Goal: Information Seeking & Learning: Learn about a topic

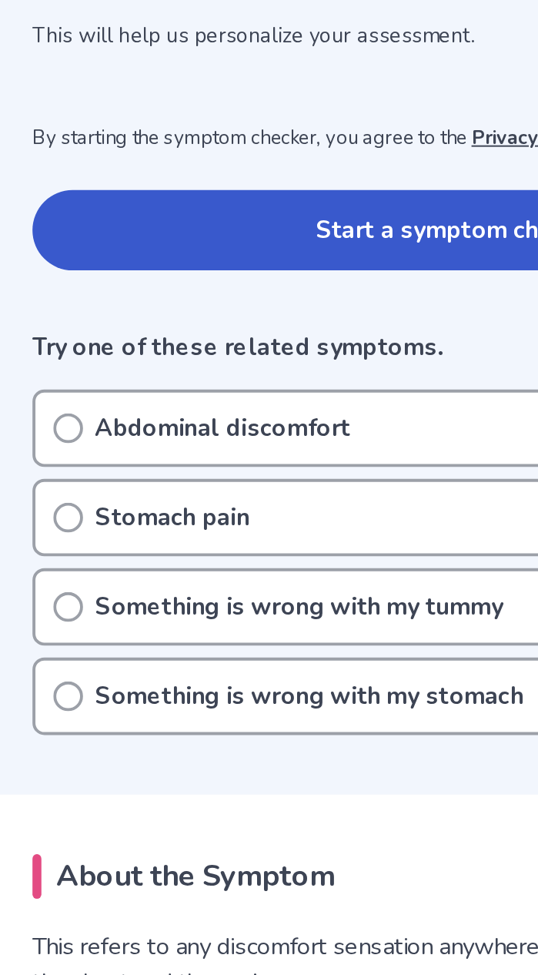
click at [78, 485] on circle at bounding box center [73, 481] width 14 height 14
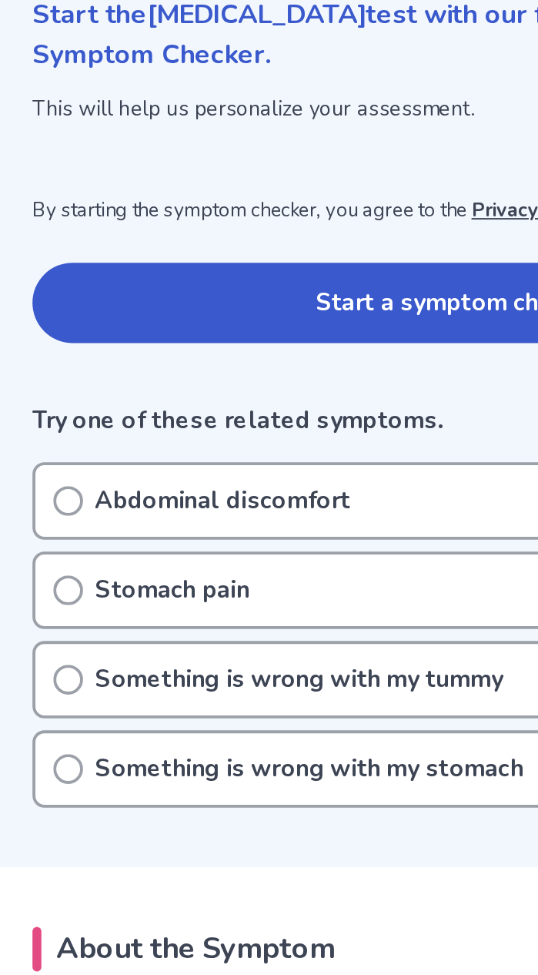
click at [233, 384] on button "Start a symptom check" at bounding box center [269, 379] width 429 height 42
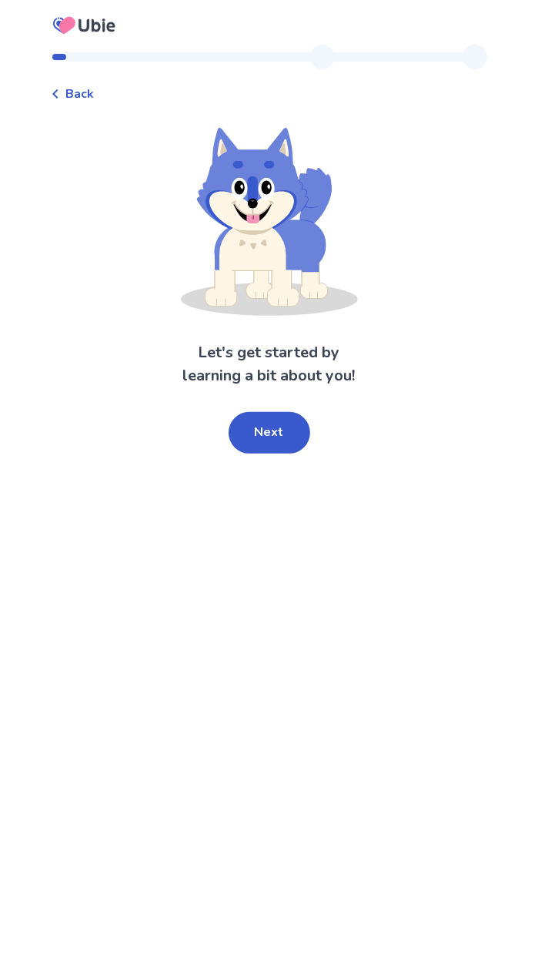
click at [285, 445] on button "Next" at bounding box center [270, 433] width 82 height 42
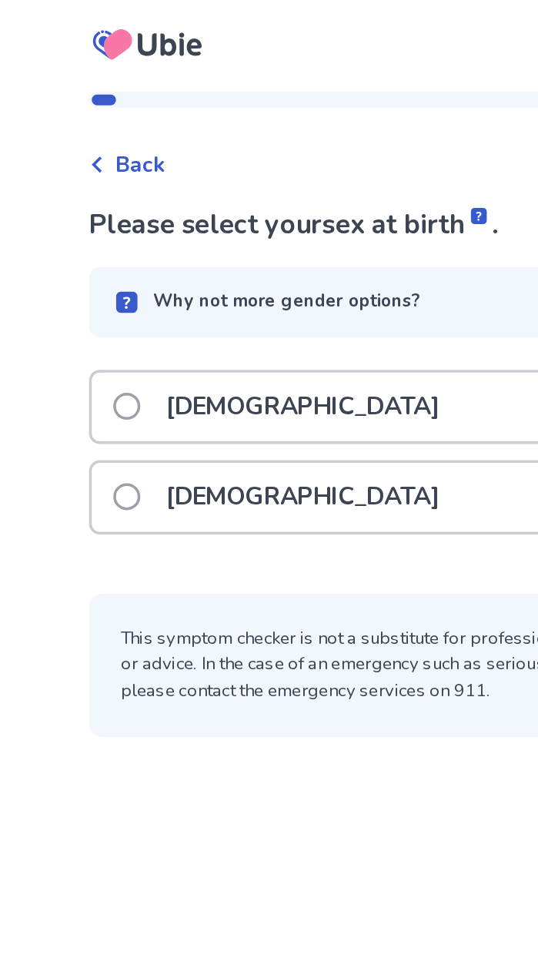
click at [81, 240] on label "Male" at bounding box center [163, 232] width 196 height 39
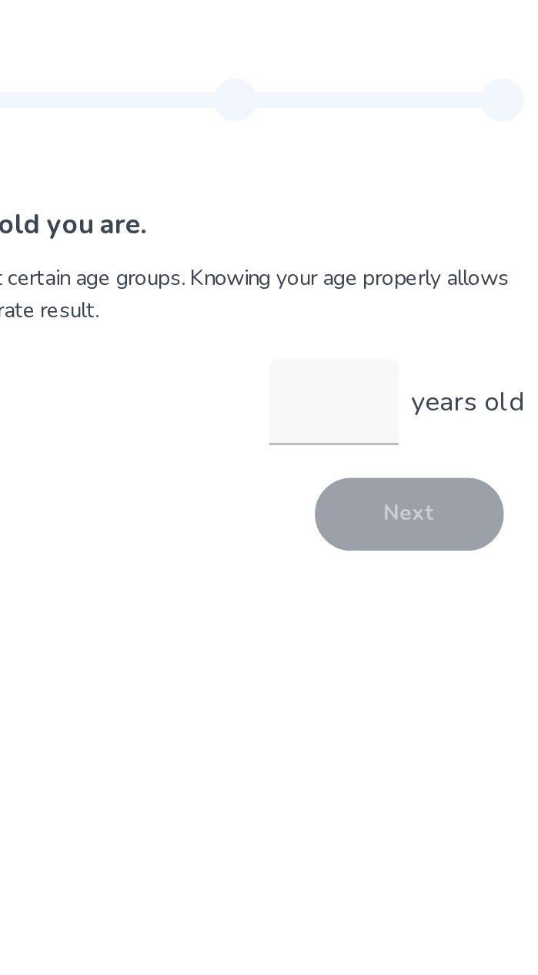
click at [353, 221] on input "years old" at bounding box center [379, 229] width 74 height 49
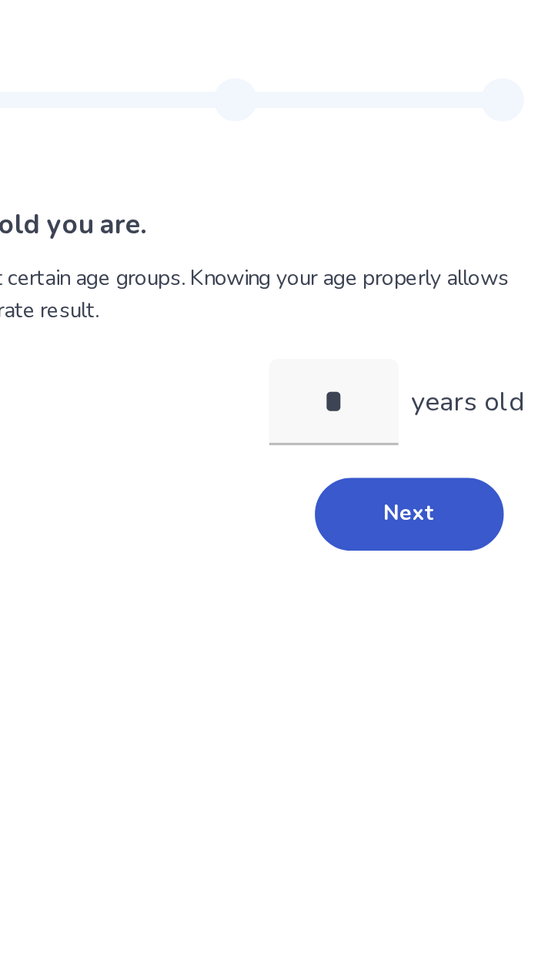
type input "**"
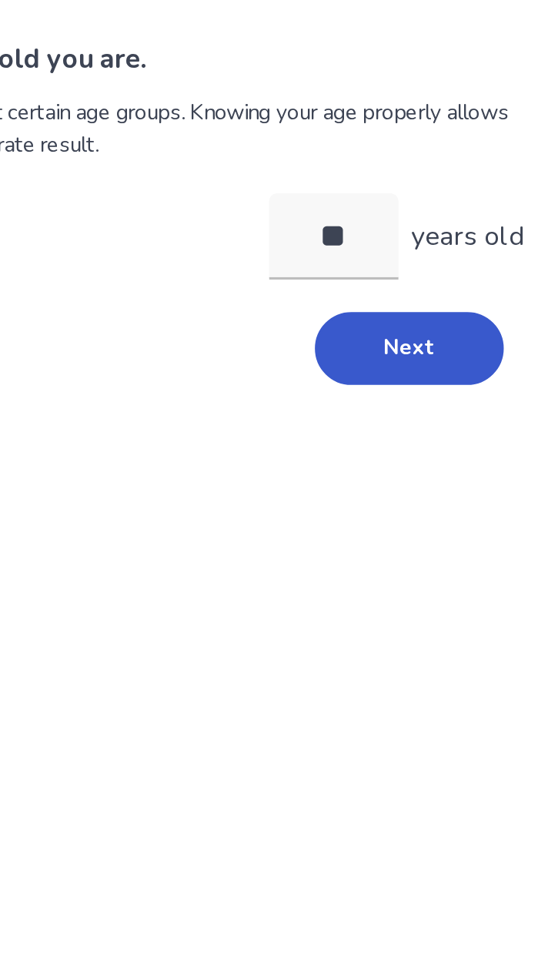
click at [420, 286] on button "Next" at bounding box center [422, 294] width 108 height 42
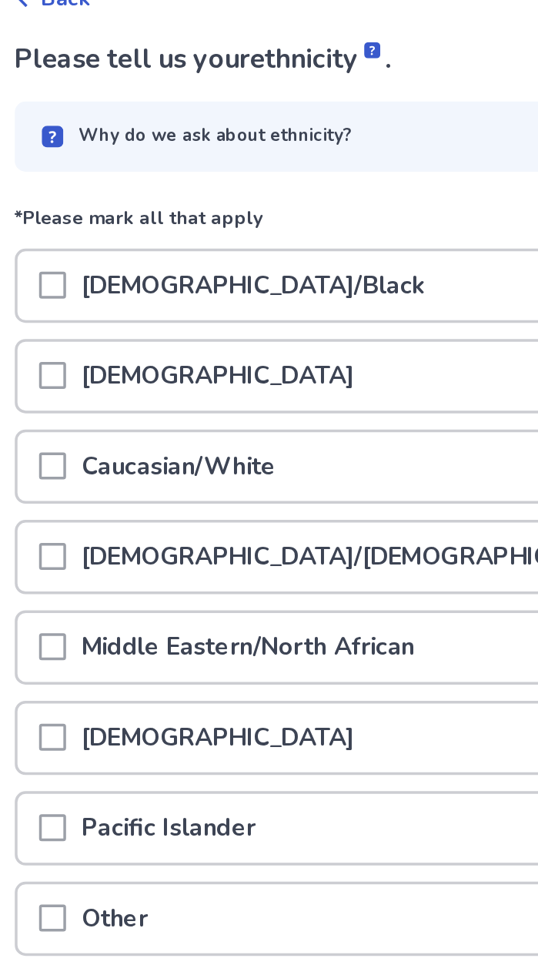
click at [80, 362] on span at bounding box center [72, 360] width 15 height 15
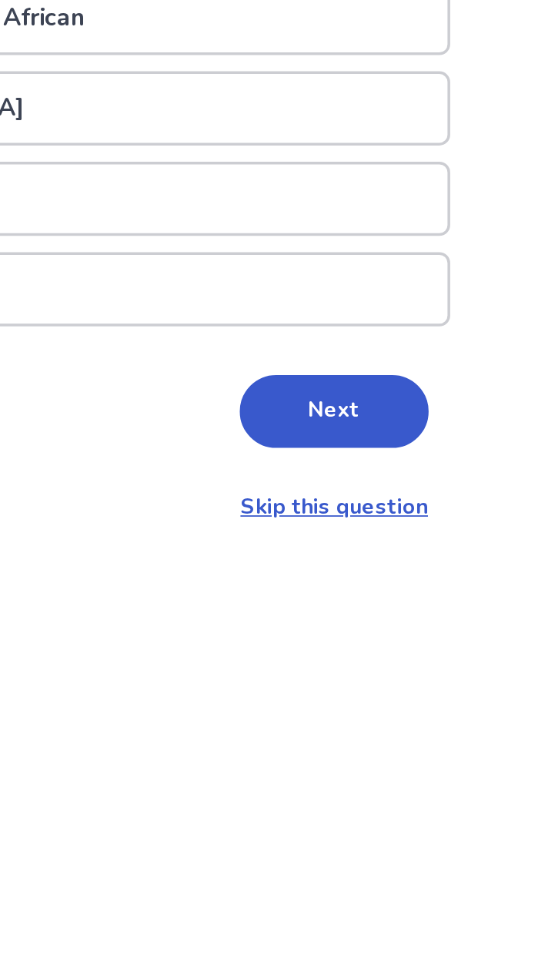
click at [422, 686] on button "Next" at bounding box center [422, 689] width 108 height 42
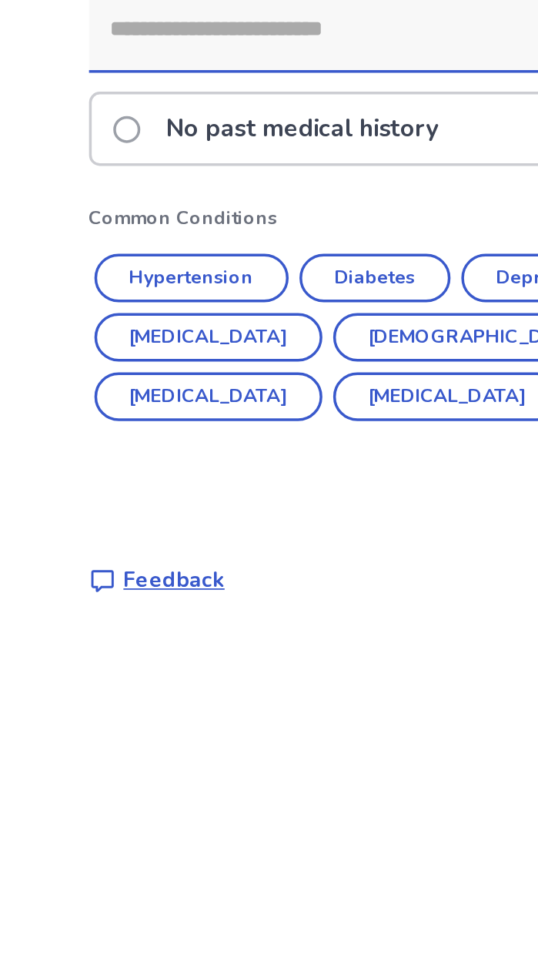
click at [144, 351] on button "Hypertension" at bounding box center [109, 351] width 111 height 28
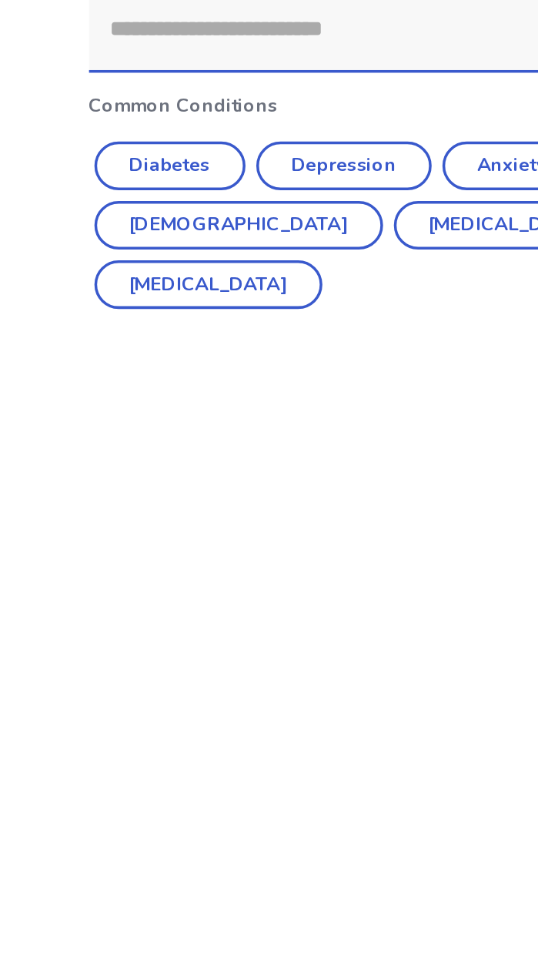
click at [208, 332] on button "Depression" at bounding box center [196, 330] width 100 height 28
click at [208, 375] on button "Anxiety" at bounding box center [185, 374] width 79 height 28
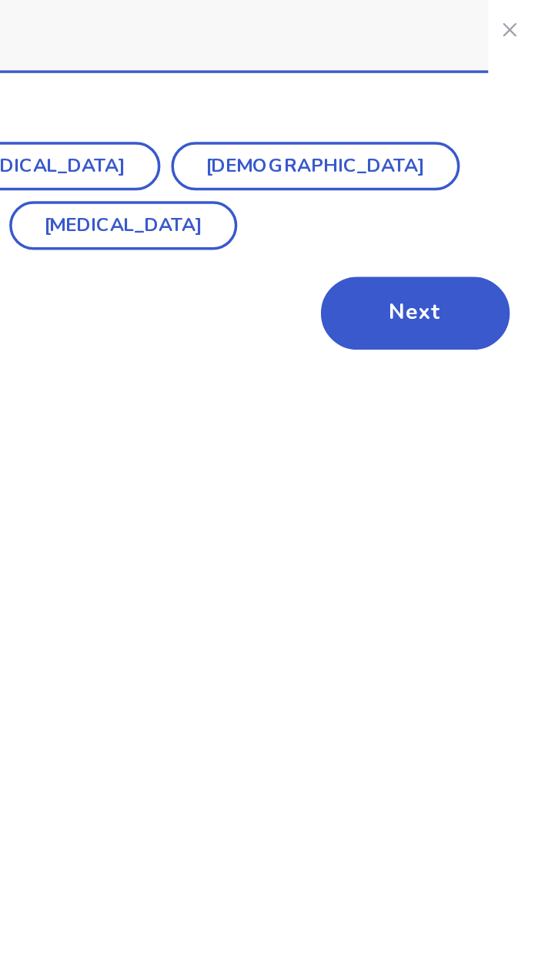
click at [410, 503] on button "Next" at bounding box center [422, 501] width 108 height 42
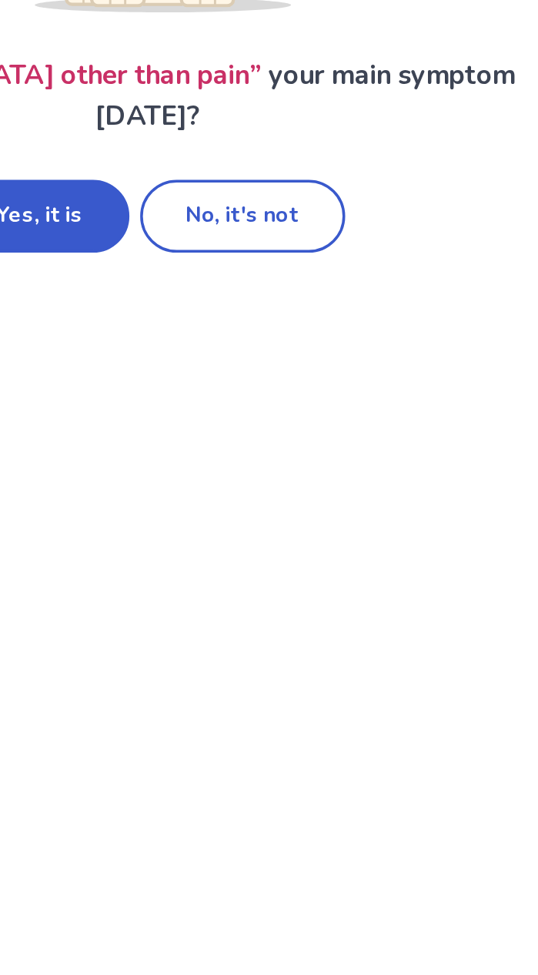
click at [223, 443] on button "Yes, it is" at bounding box center [208, 435] width 102 height 42
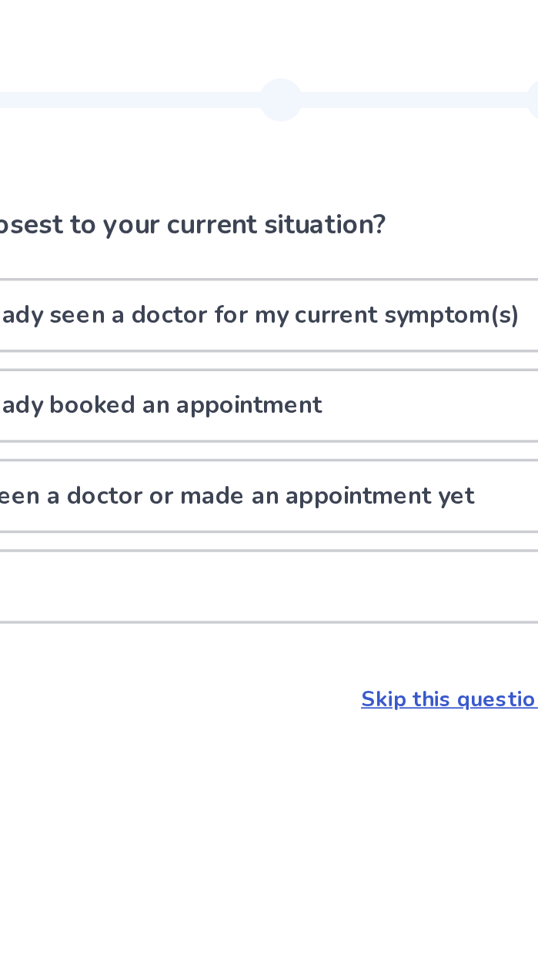
click at [363, 69] on div at bounding box center [411, 57] width 153 height 25
click at [370, 63] on div at bounding box center [411, 57] width 153 height 25
click at [376, 61] on div at bounding box center [411, 56] width 153 height 9
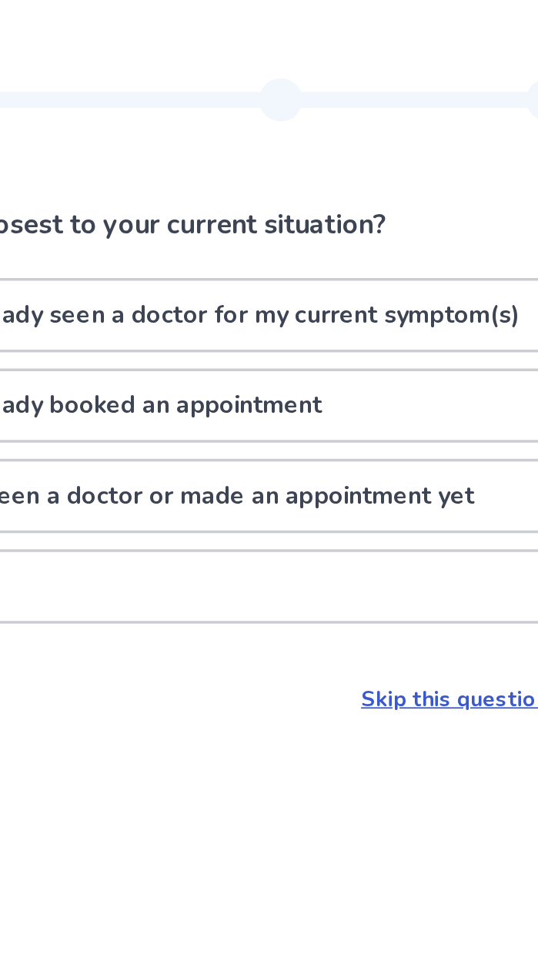
click at [376, 60] on div at bounding box center [411, 56] width 153 height 9
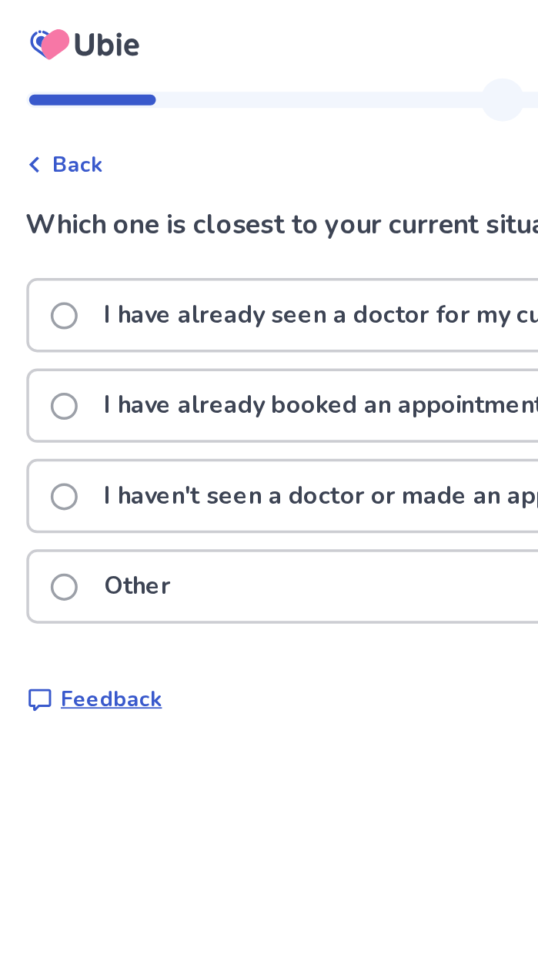
click at [78, 336] on span at bounding box center [72, 334] width 15 height 15
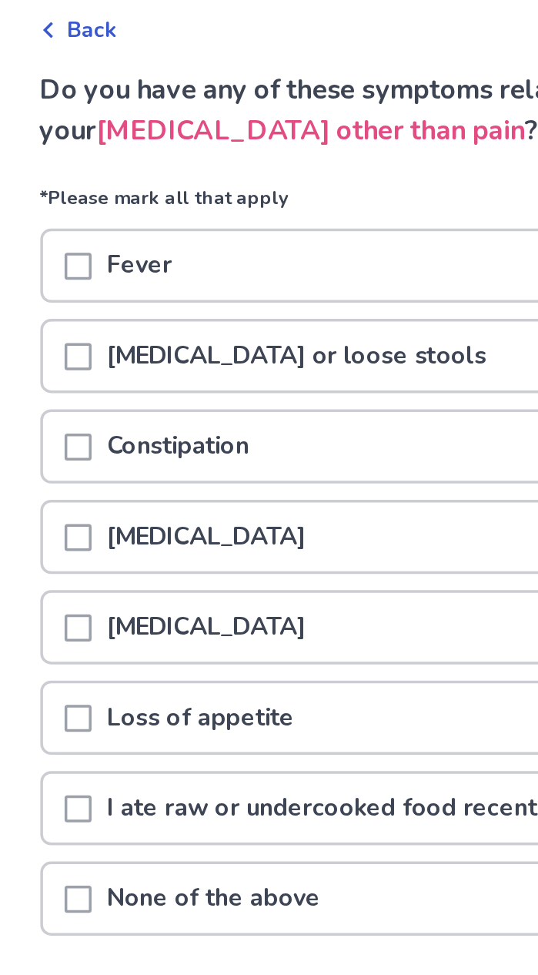
click at [80, 381] on span at bounding box center [72, 383] width 15 height 15
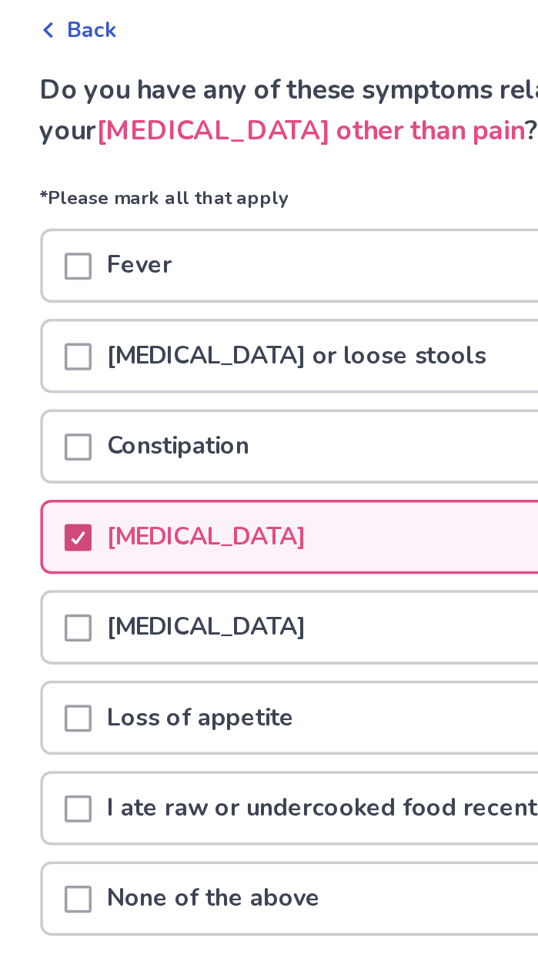
click at [80, 330] on span at bounding box center [72, 331] width 15 height 15
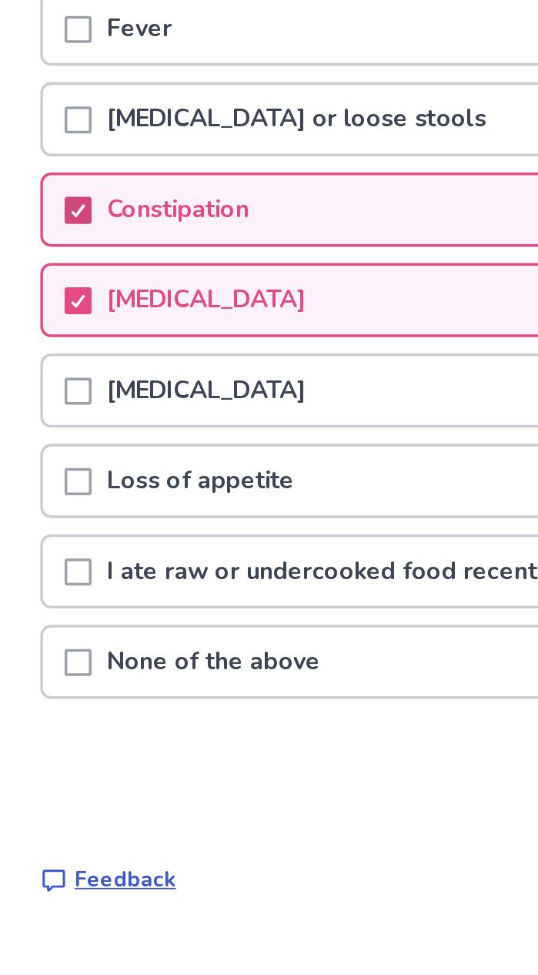
click at [80, 239] on div at bounding box center [72, 228] width 15 height 39
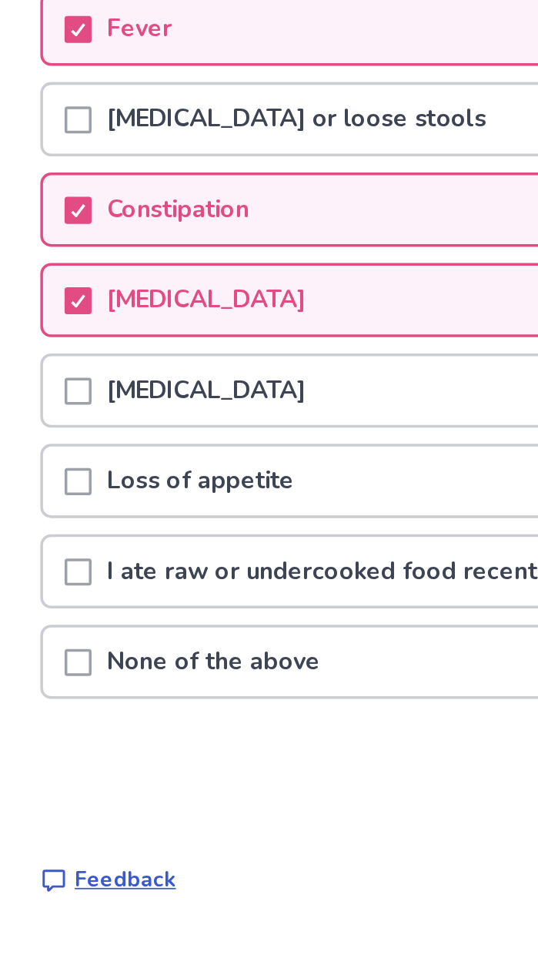
click at [106, 710] on p "Feedback" at bounding box center [100, 714] width 58 height 18
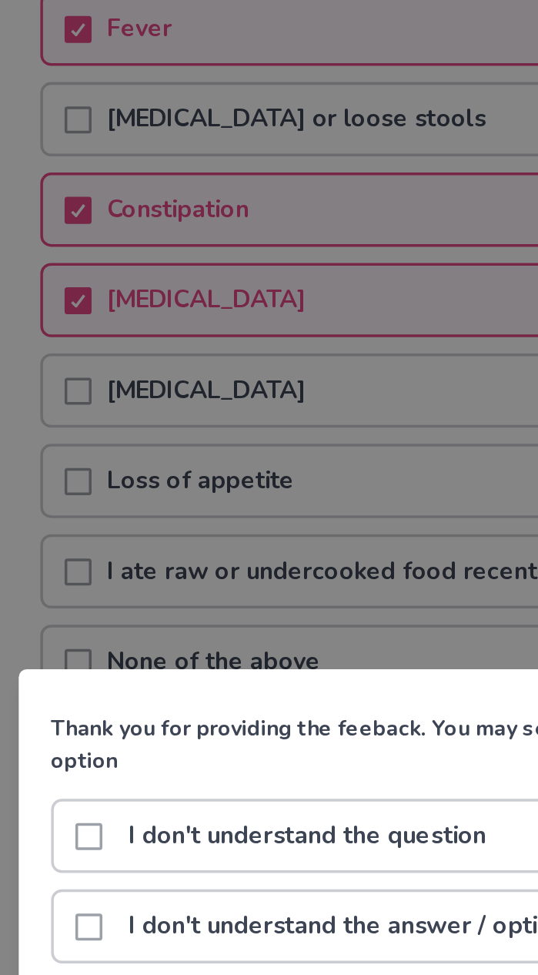
click at [123, 645] on div "Thank you for providing the feeback. You may select more than one option I don'…" at bounding box center [269, 487] width 538 height 975
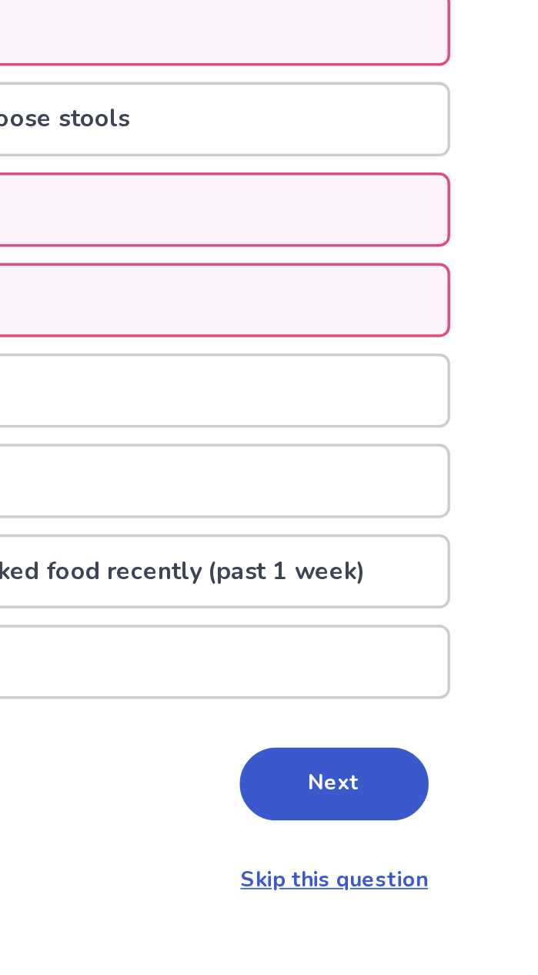
click at [425, 641] on button "Next" at bounding box center [422, 659] width 108 height 42
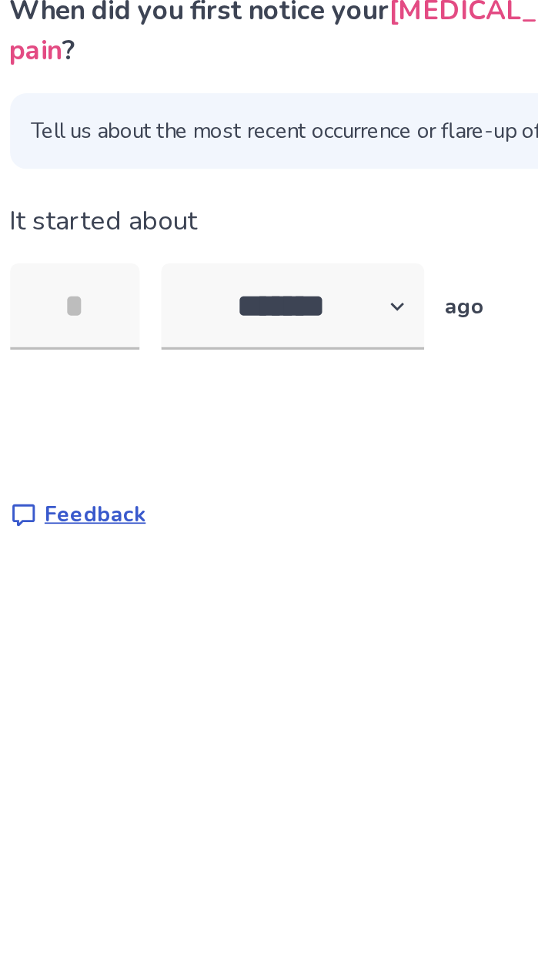
click at [102, 293] on input "tel" at bounding box center [88, 297] width 74 height 49
click at [285, 300] on select "******* ****** ******* ******** *******" at bounding box center [212, 297] width 150 height 49
select select "*"
click at [146, 273] on select "******* ****** ******* ******** *******" at bounding box center [212, 297] width 150 height 49
click at [115, 287] on input "tel" at bounding box center [88, 297] width 74 height 49
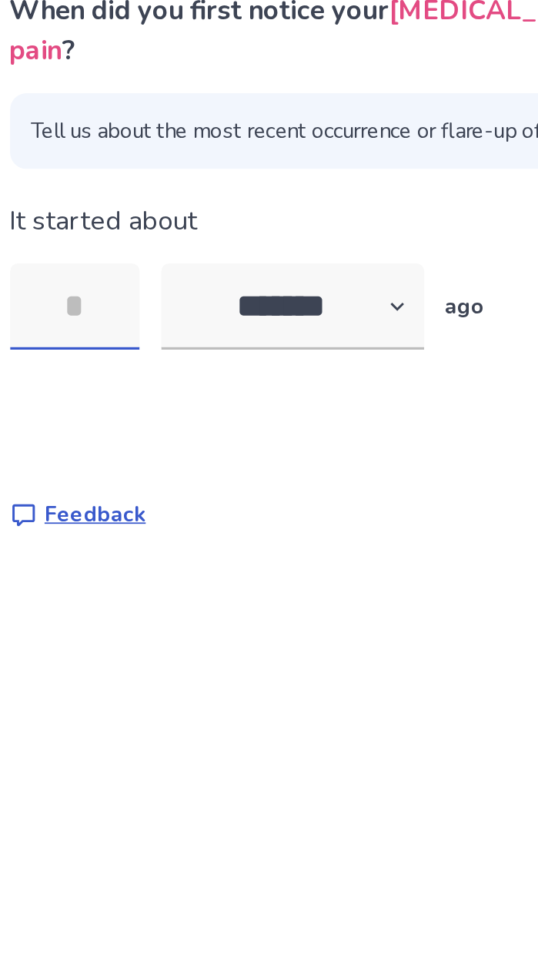
type input "*"
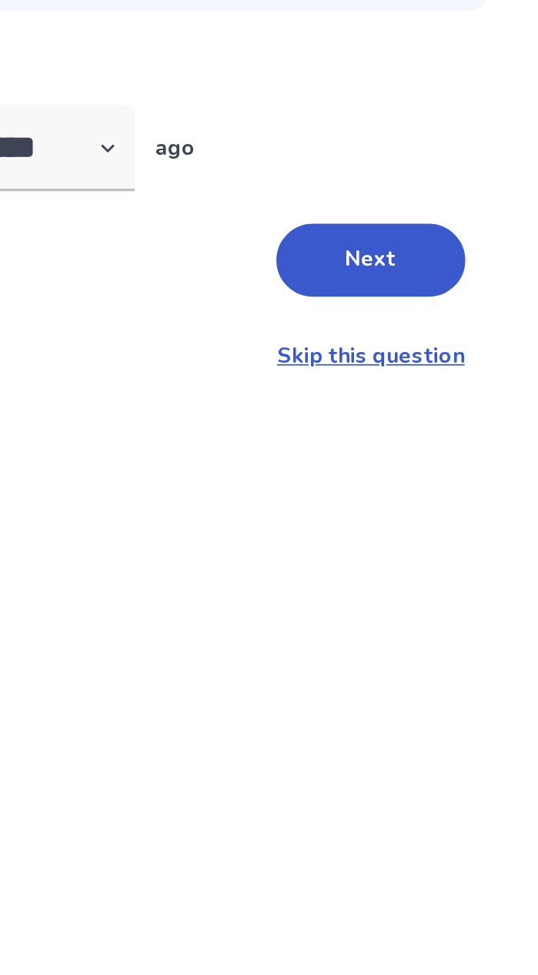
click at [420, 369] on button "Next" at bounding box center [422, 361] width 108 height 42
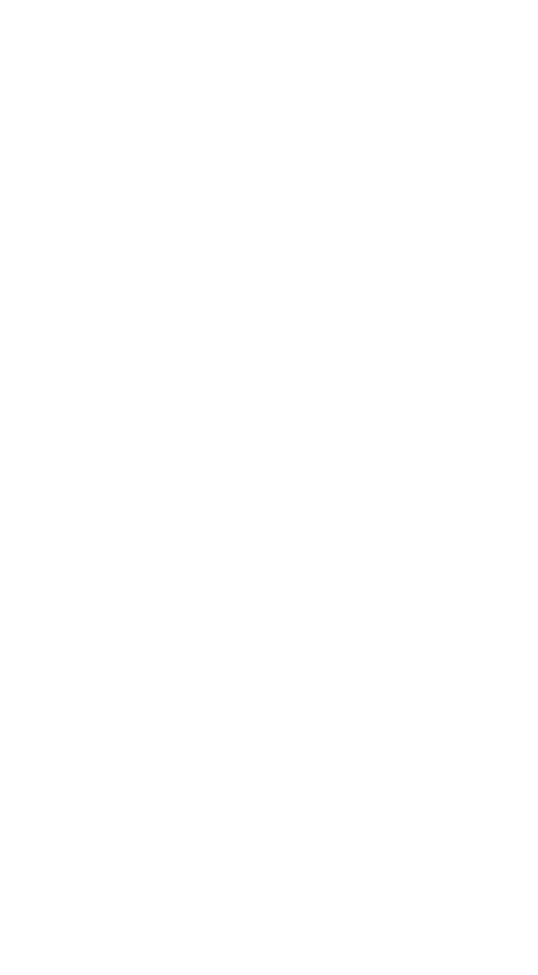
select select "*"
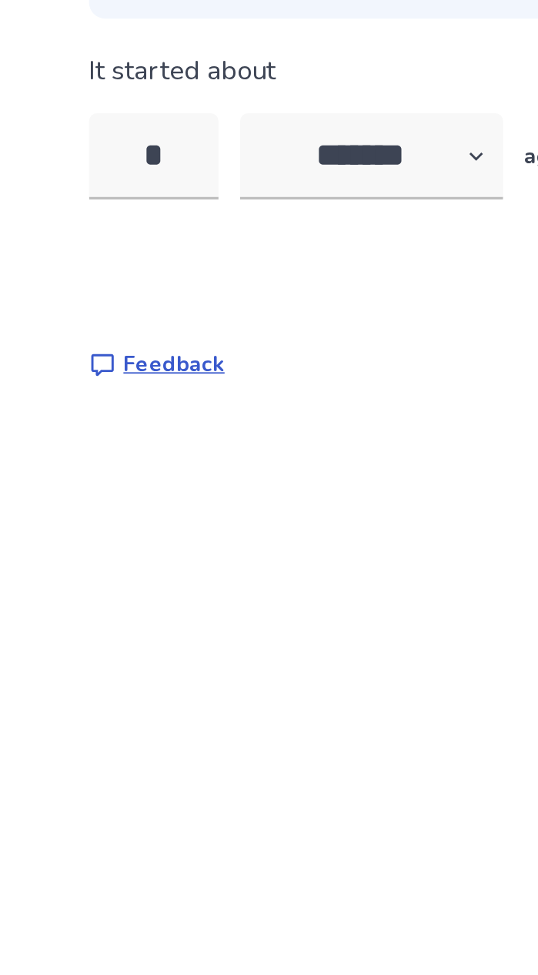
scroll to position [28, 0]
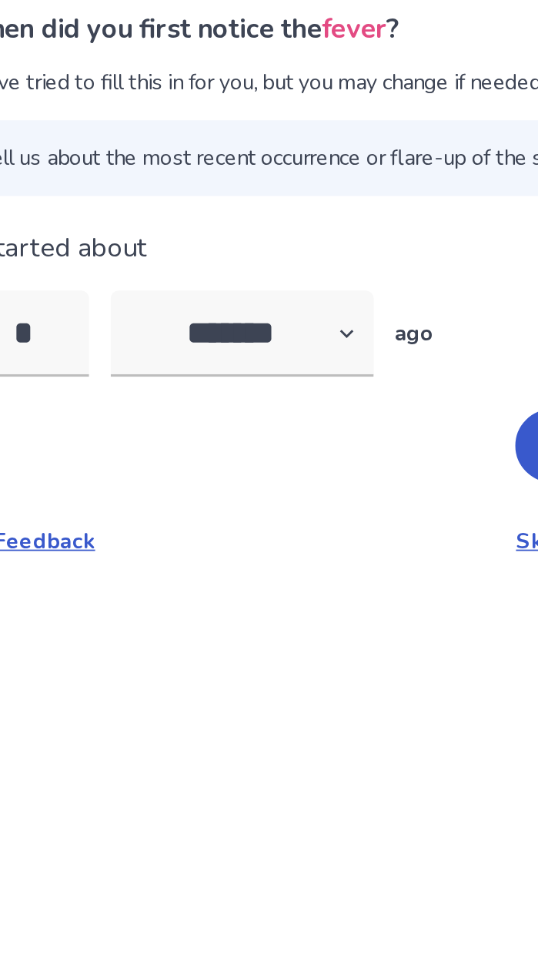
click at [152, 180] on span "Tell us about the most recent occurrence or flare-up of the symptom." at bounding box center [269, 201] width 437 height 43
click at [179, 180] on span "Tell us about the most recent occurrence or flare-up of the symptom." at bounding box center [269, 201] width 437 height 43
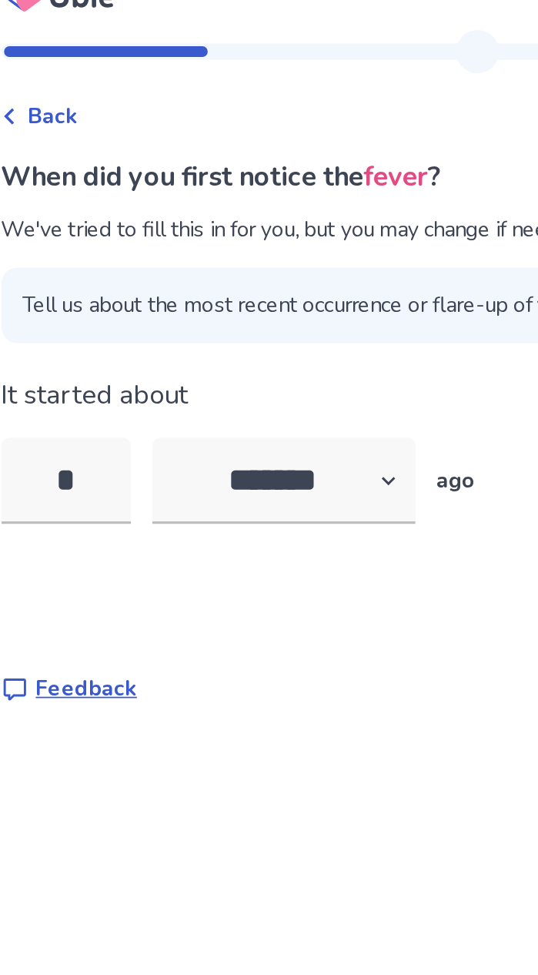
scroll to position [0, 0]
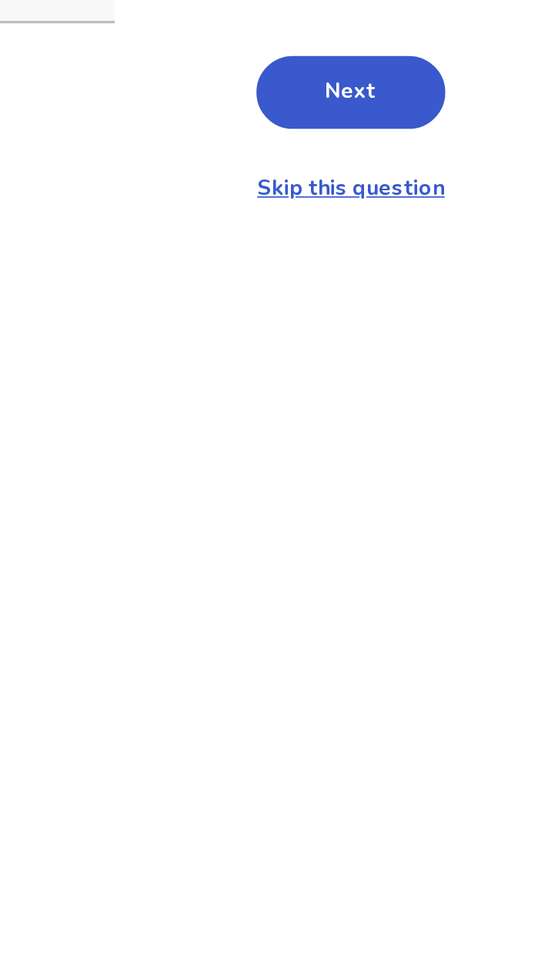
click at [422, 364] on button "Next" at bounding box center [422, 366] width 108 height 42
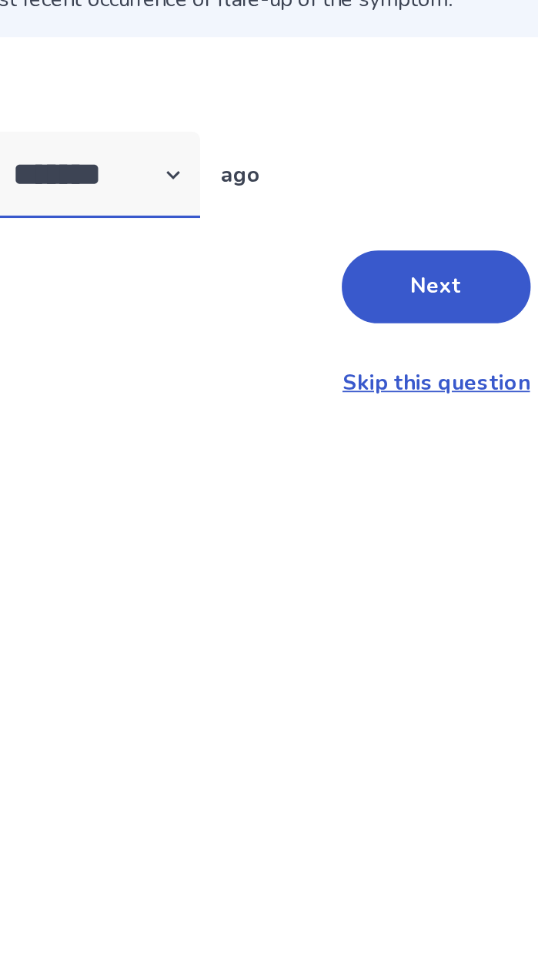
click at [287, 303] on select "******* ****** ******* ******** *******" at bounding box center [212, 301] width 150 height 49
select select "*"
click at [146, 277] on select "******* ****** ******* ******** *******" at bounding box center [212, 301] width 150 height 49
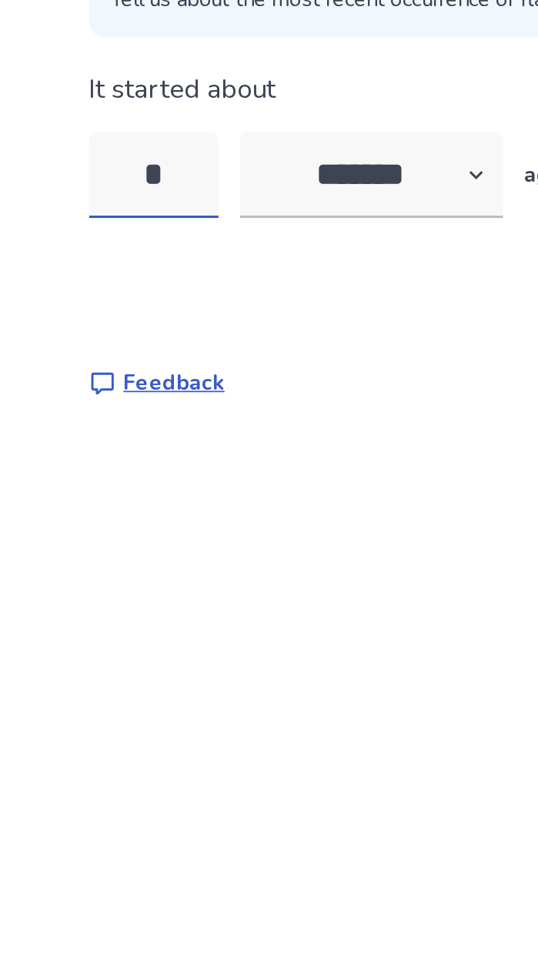
click at [106, 303] on input "*" at bounding box center [88, 301] width 74 height 49
type input "*"
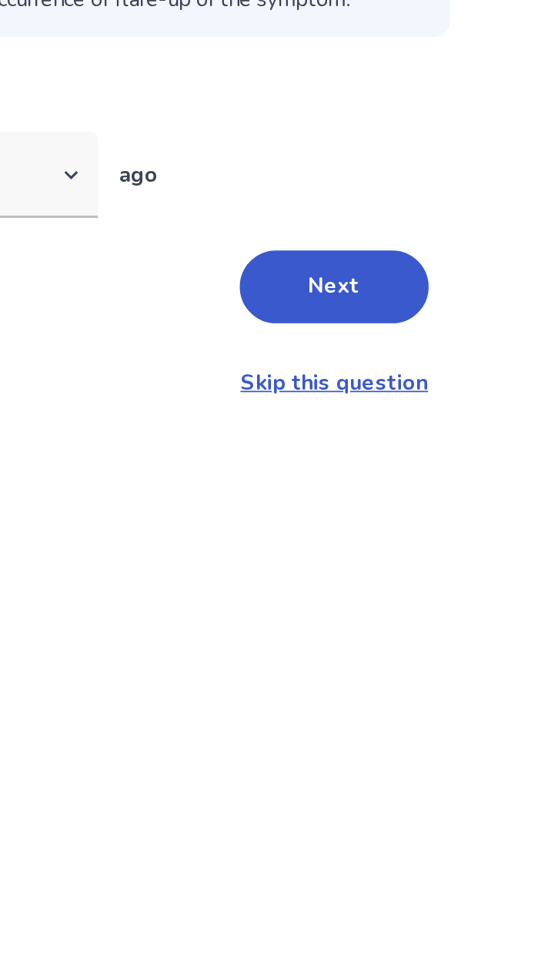
click at [420, 362] on button "Next" at bounding box center [422, 366] width 108 height 42
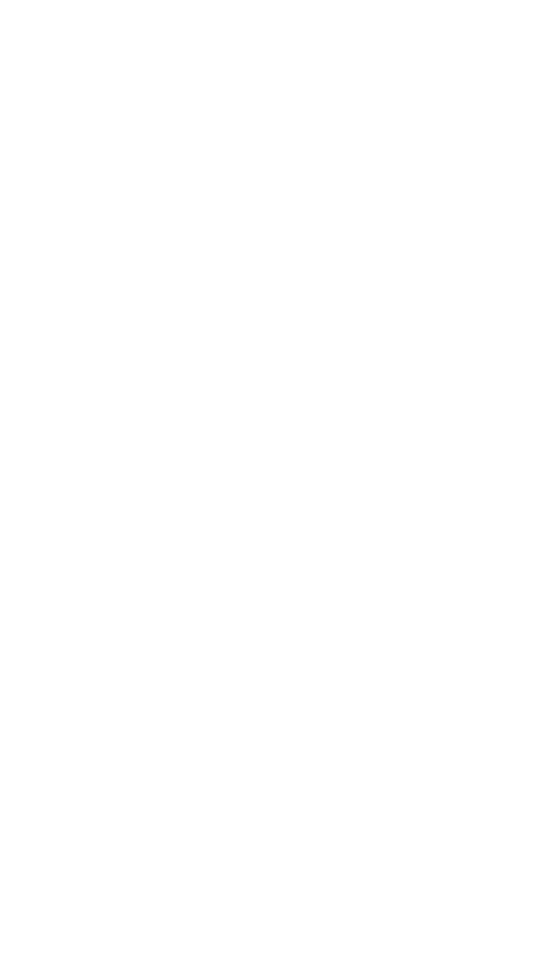
select select "*"
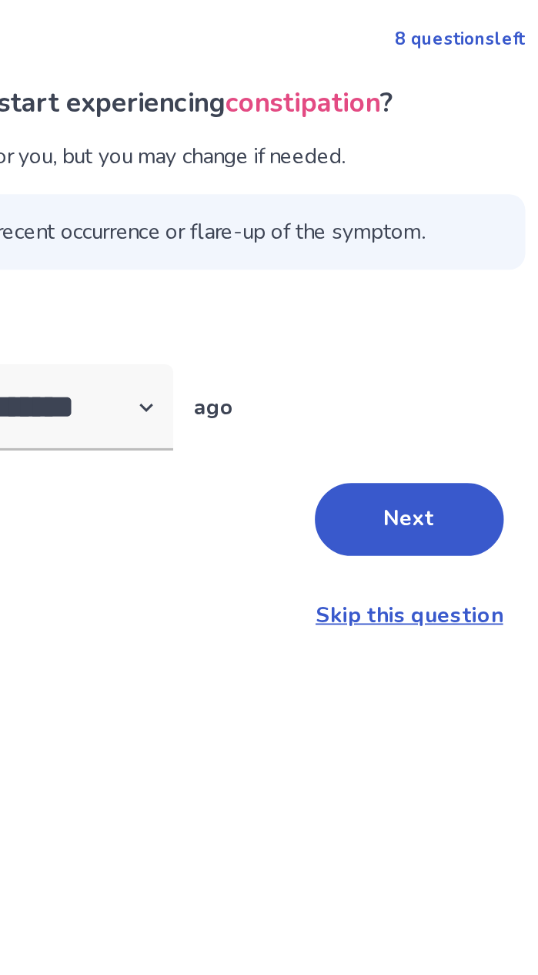
scroll to position [28, 0]
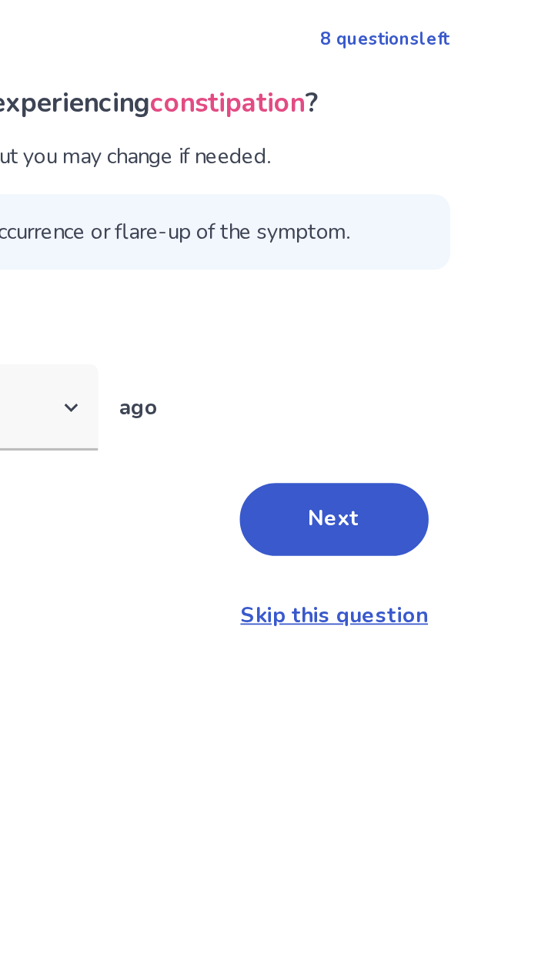
click at [417, 345] on button "Next" at bounding box center [422, 366] width 108 height 42
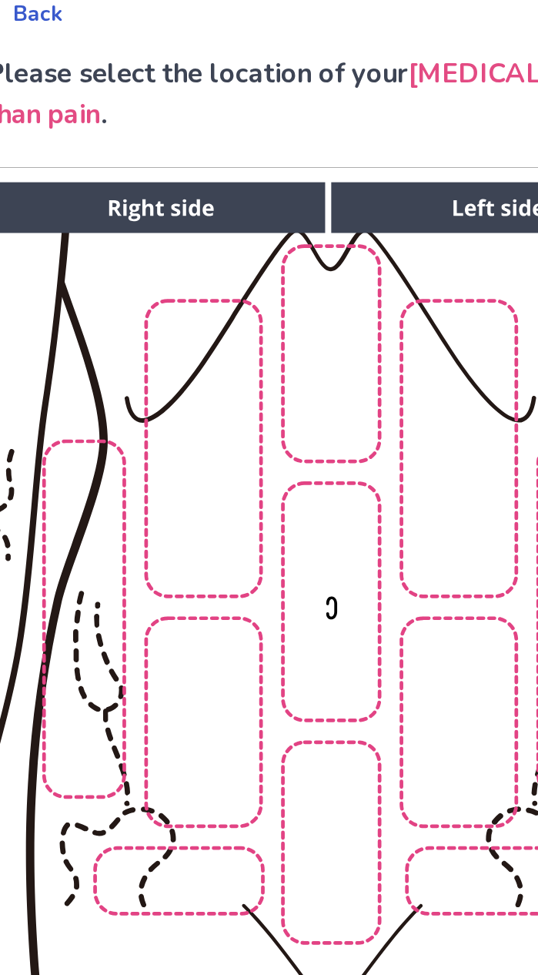
click at [187, 456] on img at bounding box center [247, 448] width 787 height 533
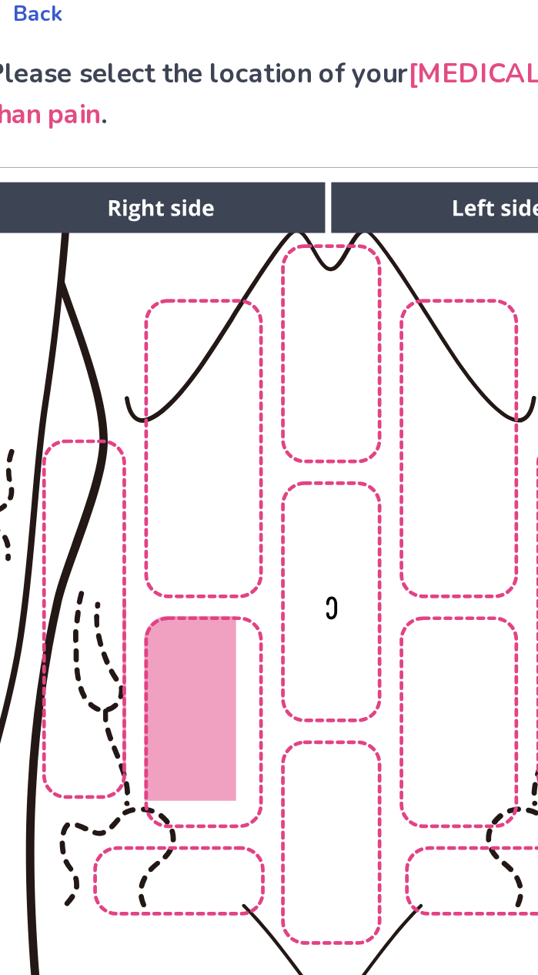
click at [246, 447] on img at bounding box center [247, 448] width 787 height 533
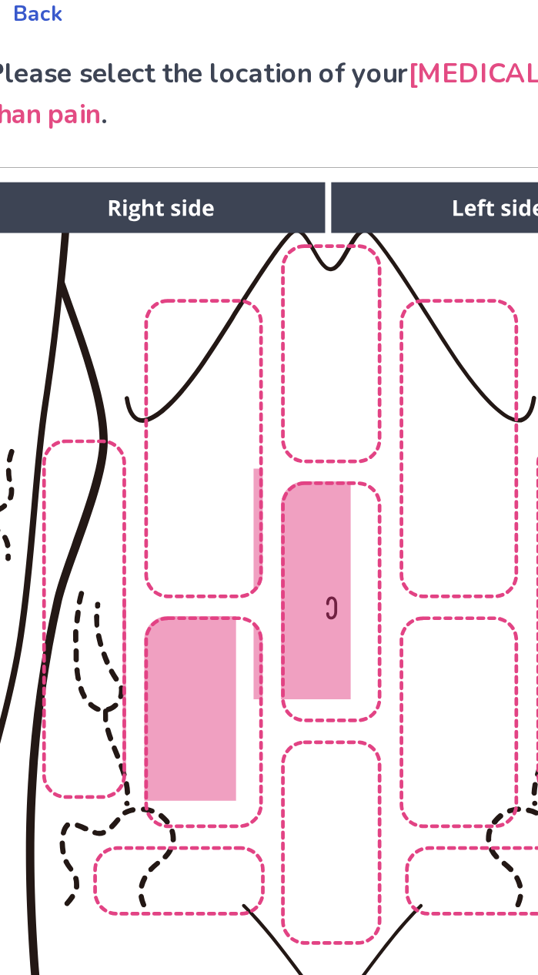
click at [238, 544] on img at bounding box center [247, 448] width 787 height 533
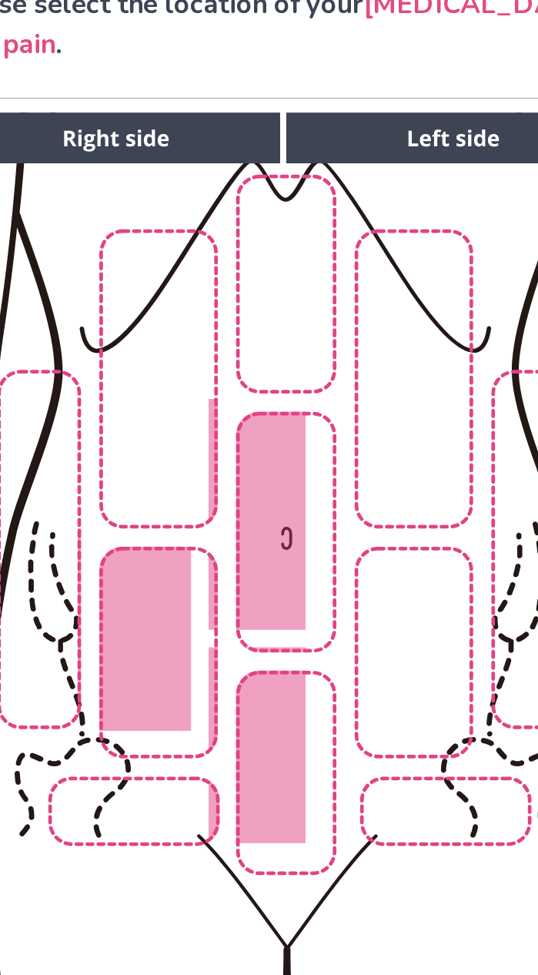
click at [176, 574] on img at bounding box center [247, 448] width 787 height 533
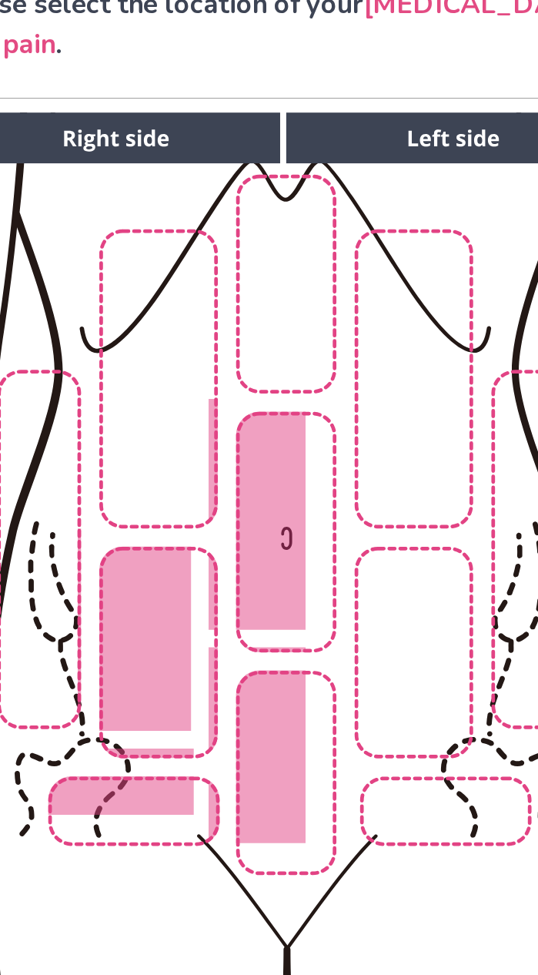
click at [353, 562] on img at bounding box center [247, 448] width 787 height 533
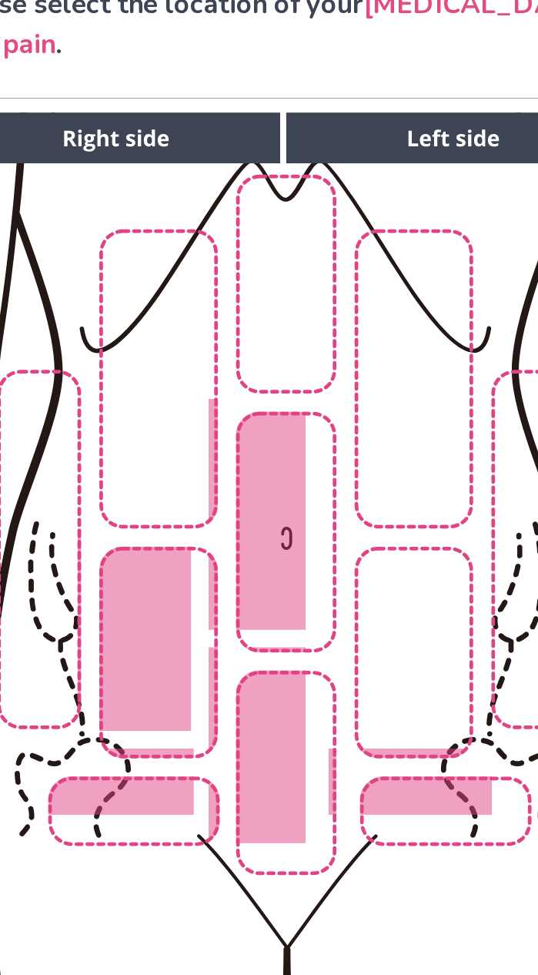
click at [320, 464] on img at bounding box center [247, 448] width 787 height 533
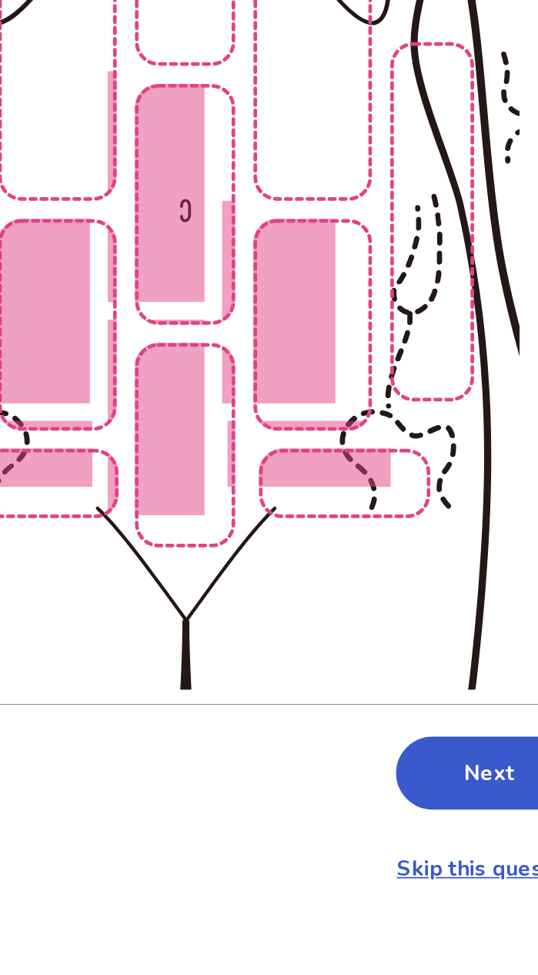
click at [420, 733] on button "Next" at bounding box center [422, 754] width 108 height 42
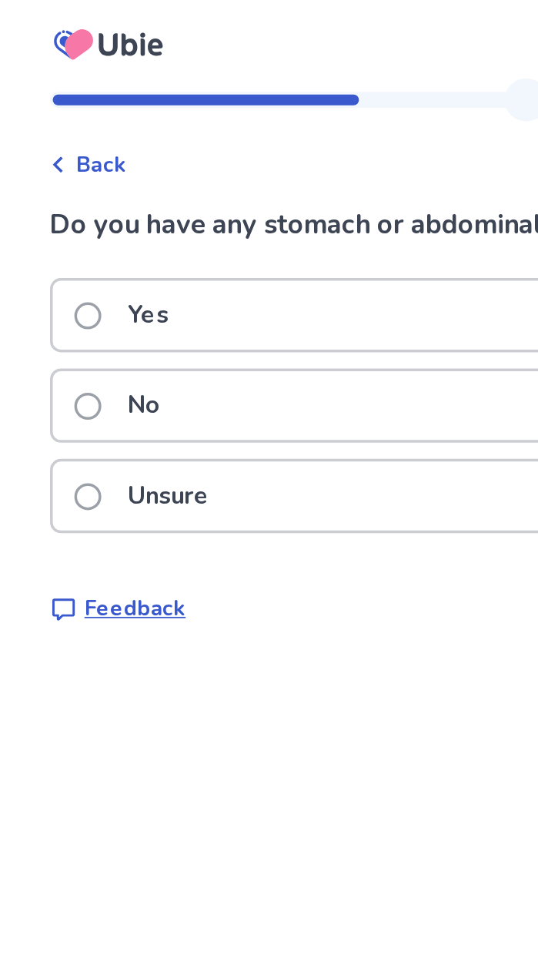
click at [80, 174] on span at bounding box center [72, 179] width 15 height 15
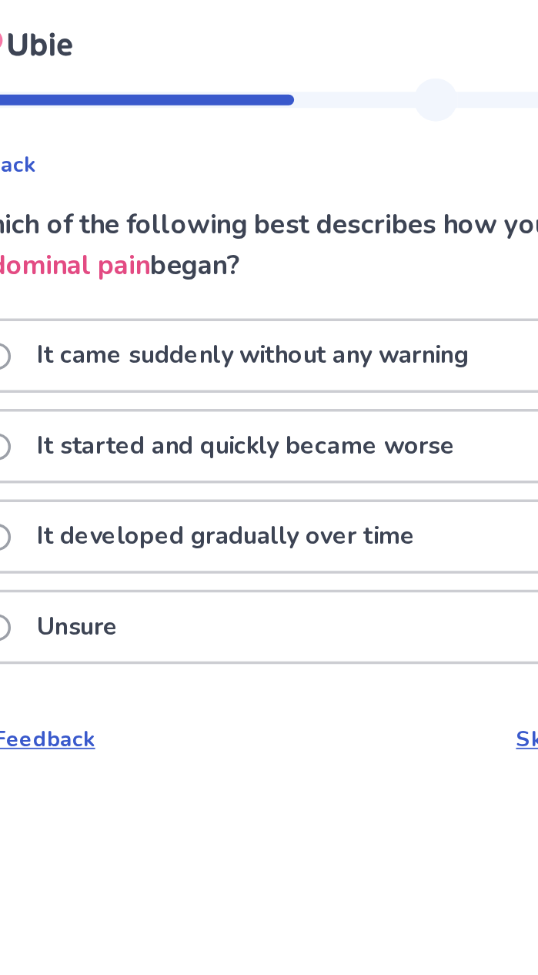
click at [92, 303] on label "It developed gradually over time" at bounding box center [193, 305] width 256 height 39
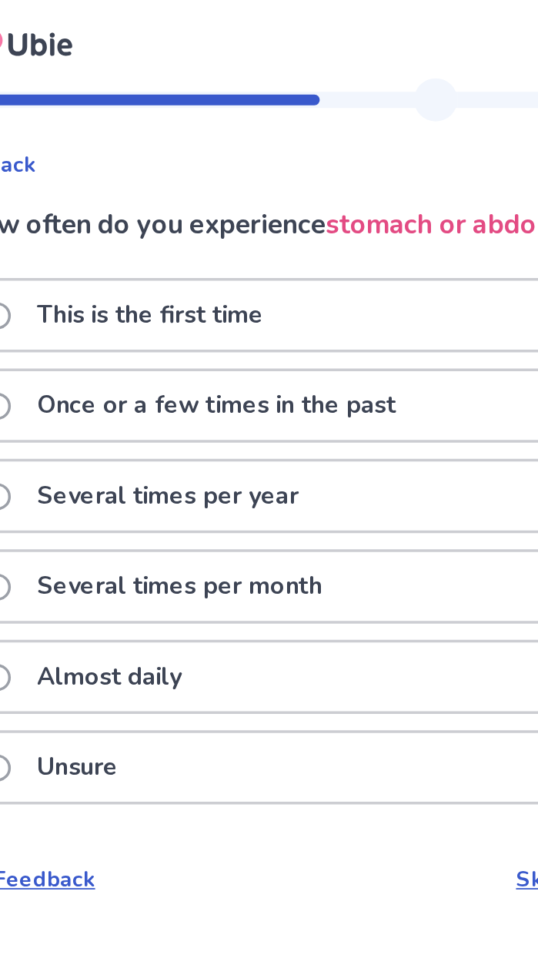
click at [92, 387] on label "Almost daily" at bounding box center [126, 386] width 122 height 39
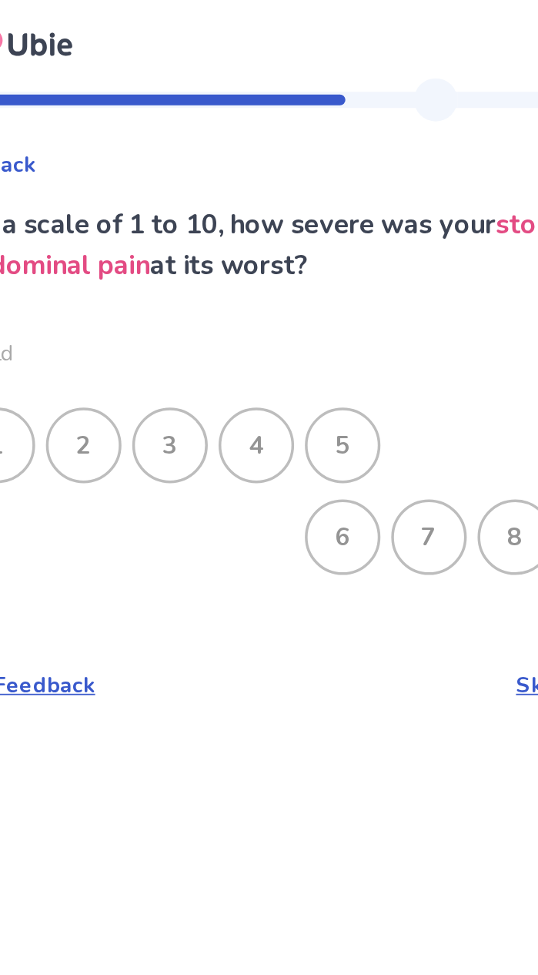
click at [355, 305] on div "8" at bounding box center [368, 306] width 40 height 40
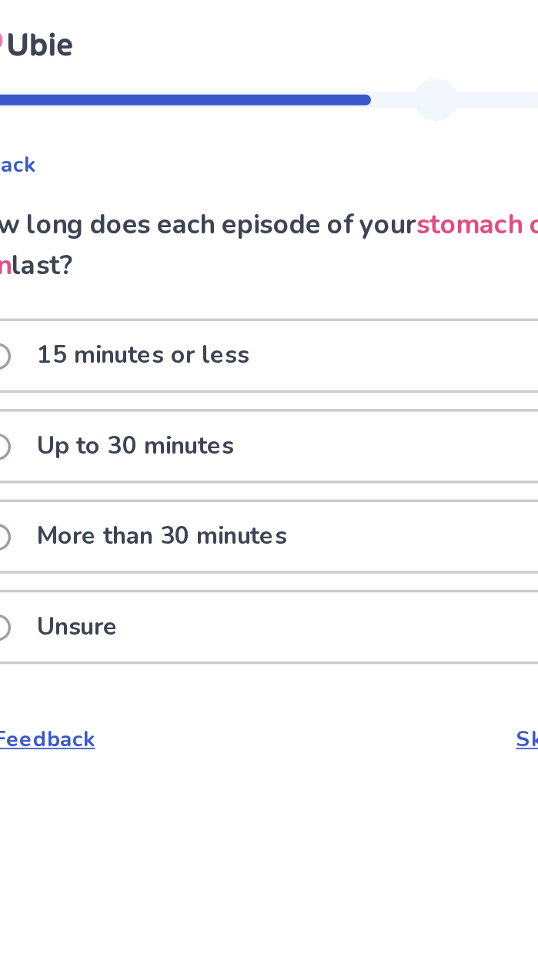
click at [80, 357] on span at bounding box center [72, 357] width 15 height 15
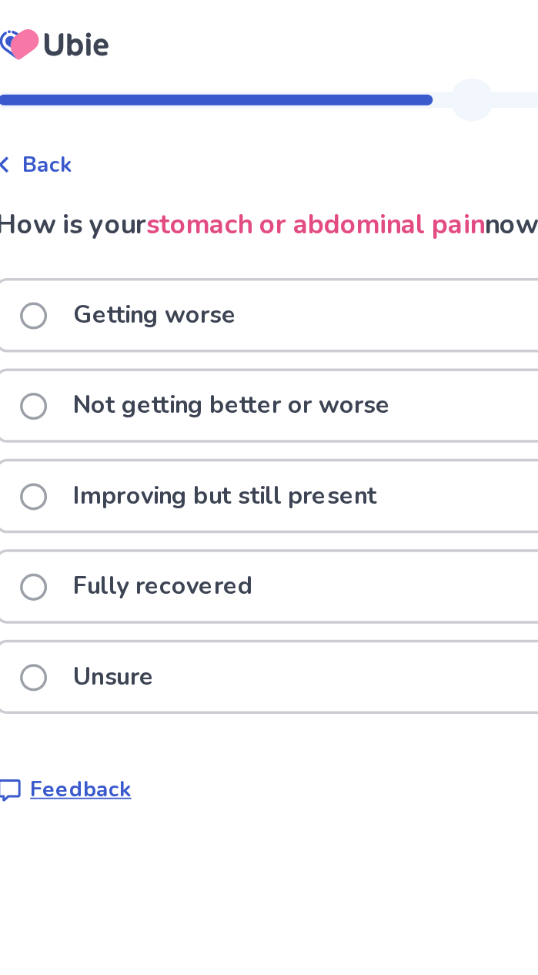
click at [92, 225] on label "Not getting better or worse" at bounding box center [175, 231] width 221 height 39
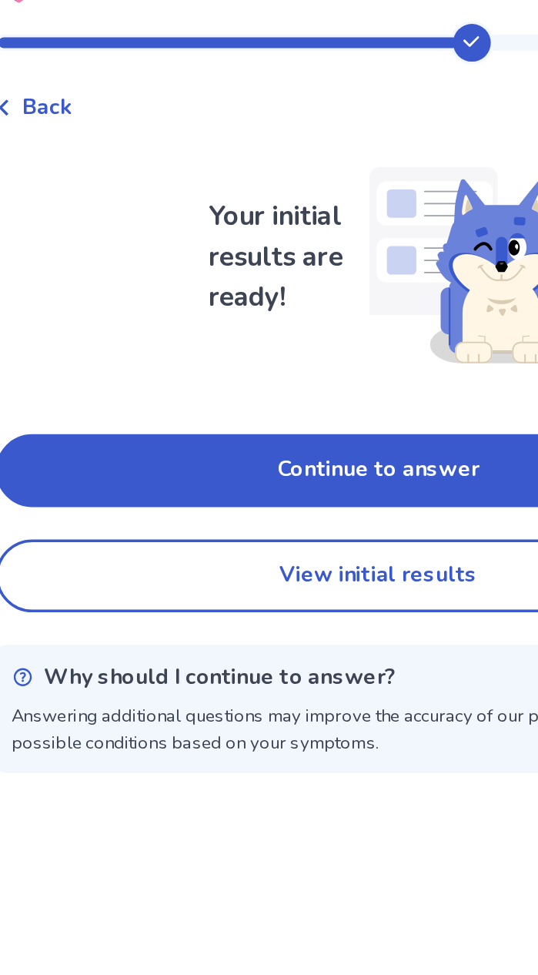
click at [229, 351] on button "View initial results" at bounding box center [269, 361] width 437 height 42
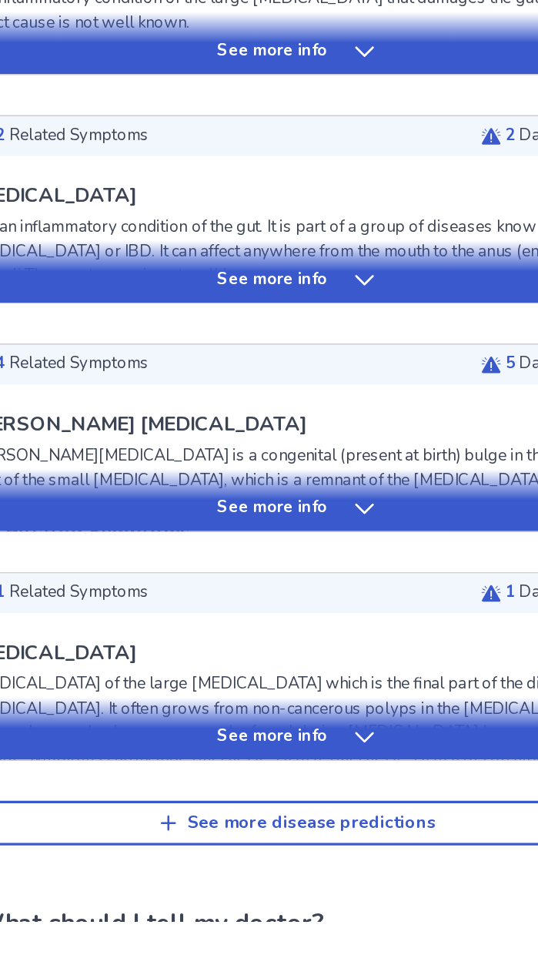
scroll to position [166, 0]
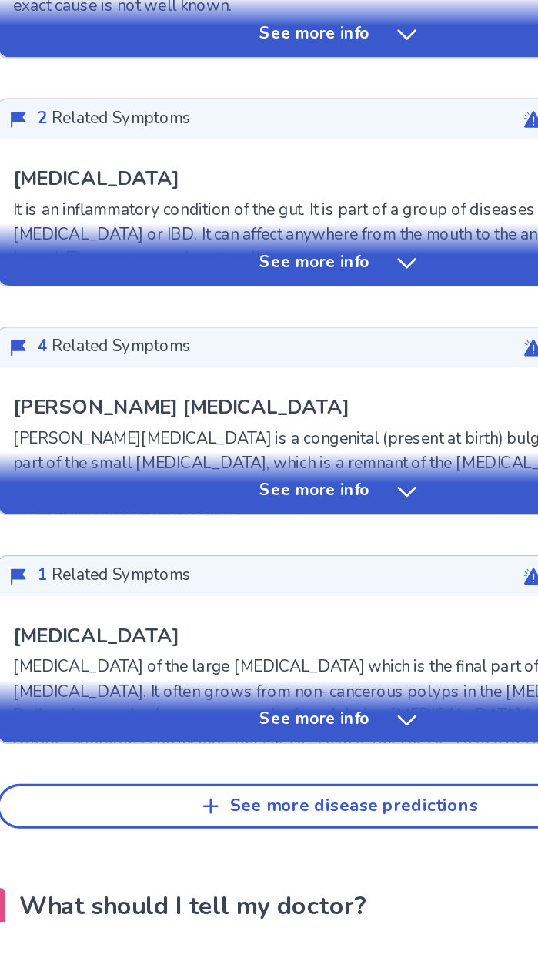
click at [357, 795] on div "Colon Cancer Cancer of the large intestine which is the final part of the diges…" at bounding box center [269, 874] width 405 height 172
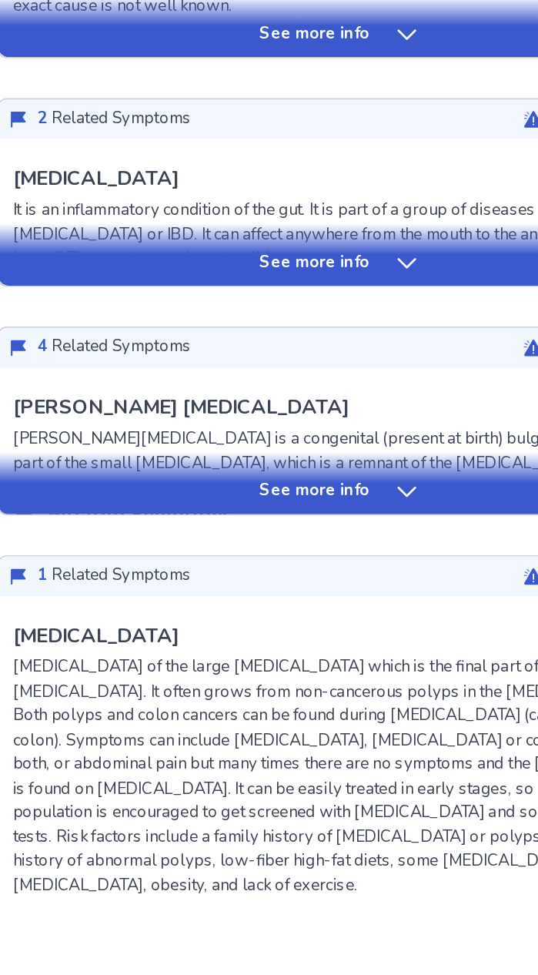
click at [357, 795] on div "Colon Cancer Cancer of the large intestine which is the final part of the diges…" at bounding box center [269, 874] width 405 height 172
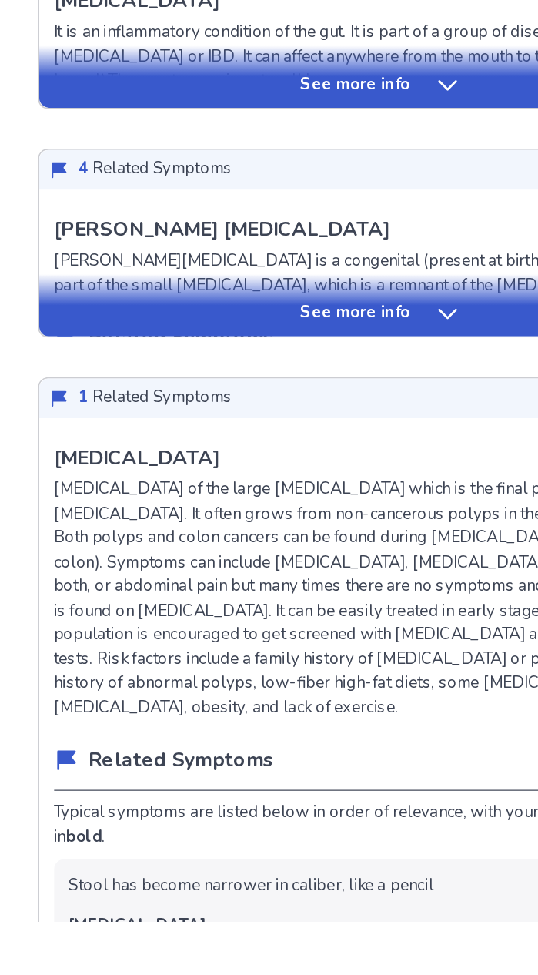
scroll to position [276, 0]
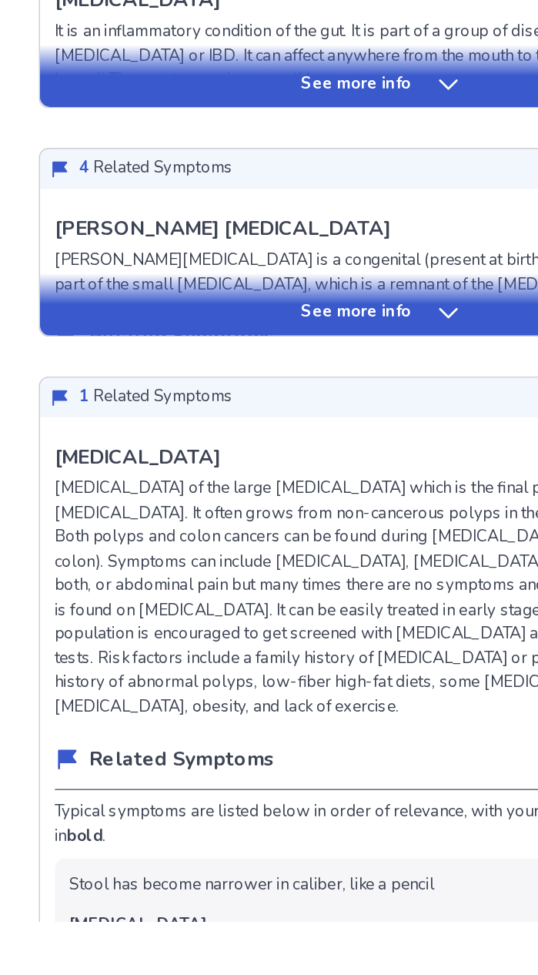
click at [349, 457] on div "See more info" at bounding box center [270, 455] width 424 height 15
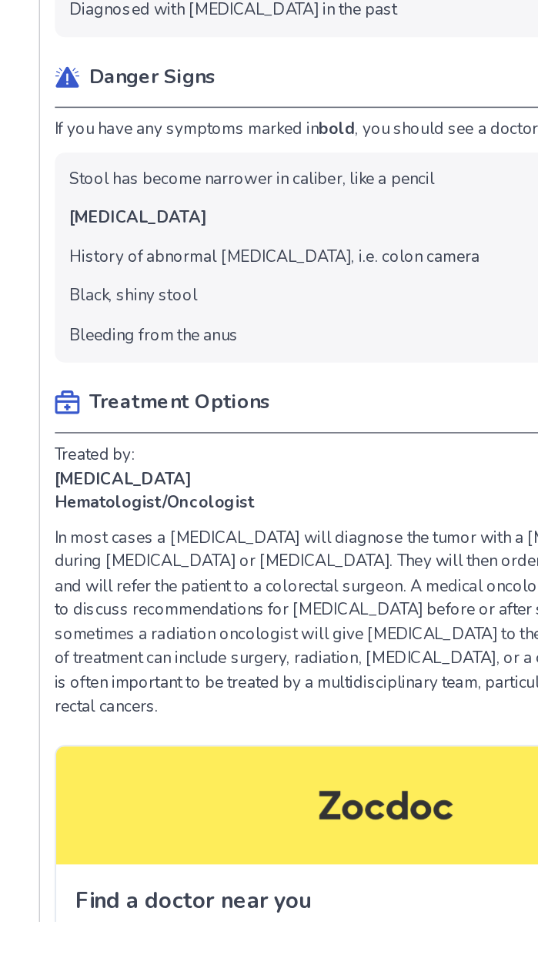
scroll to position [2142, 0]
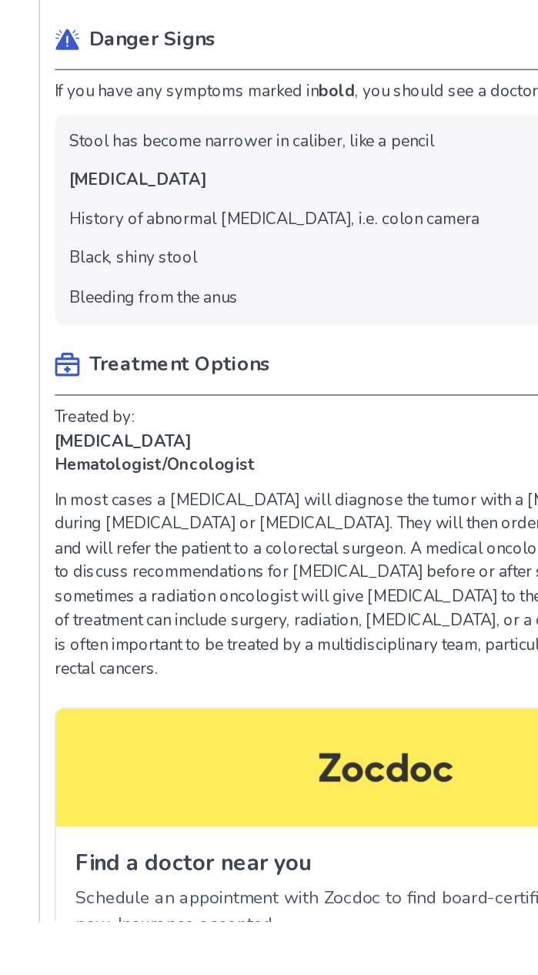
click at [264, 952] on p "Schedule an appointment with Zocdoc to find board-certified physicians now. Ins…" at bounding box center [269, 968] width 379 height 32
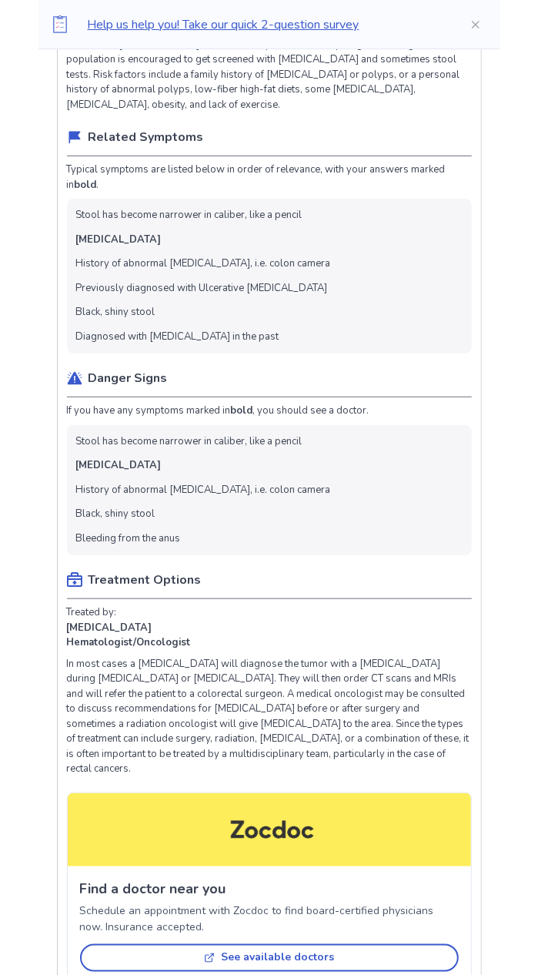
scroll to position [2228, 0]
